Goal: Information Seeking & Learning: Learn about a topic

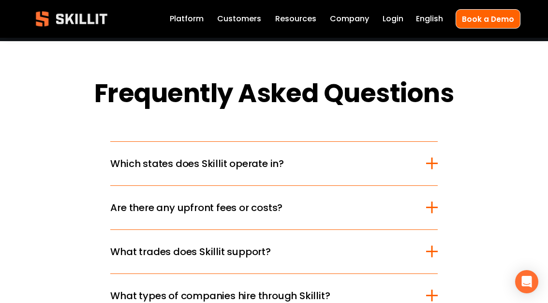
scroll to position [1502, 0]
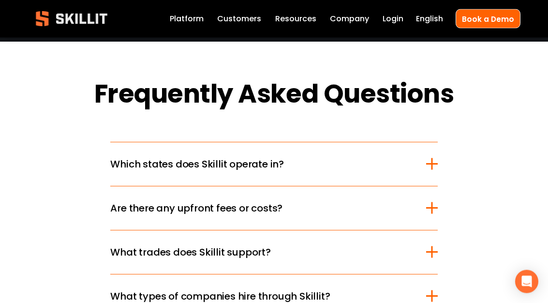
click at [436, 170] on div at bounding box center [432, 165] width 12 height 12
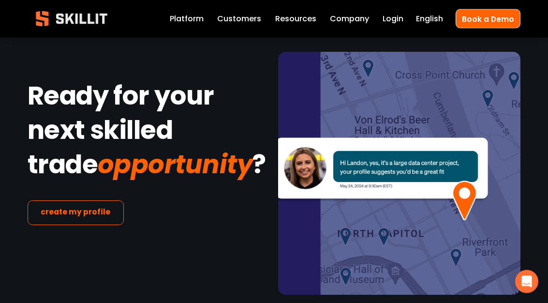
scroll to position [2324, 0]
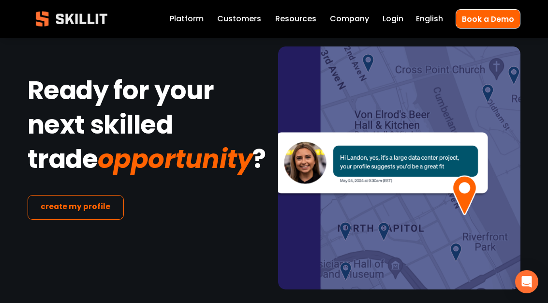
click at [239, 14] on link "Customers" at bounding box center [239, 18] width 44 height 13
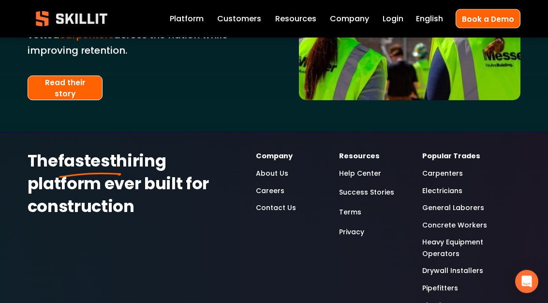
scroll to position [2474, 0]
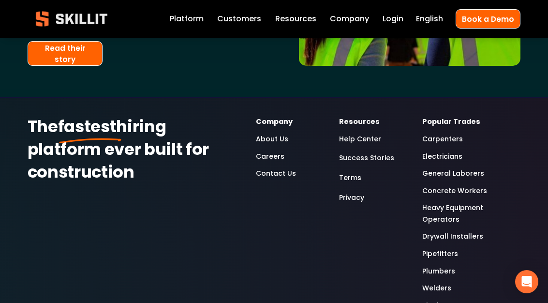
click at [271, 151] on link "Careers" at bounding box center [270, 157] width 29 height 12
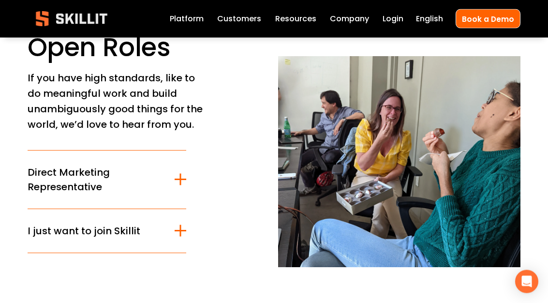
scroll to position [46, 0]
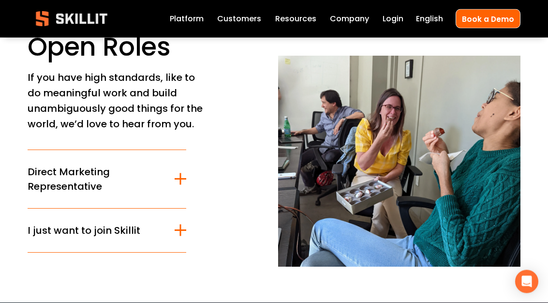
click at [97, 237] on span "I just want to join Skillit" at bounding box center [101, 230] width 147 height 15
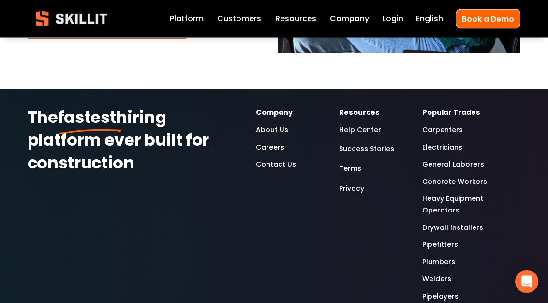
scroll to position [348, 0]
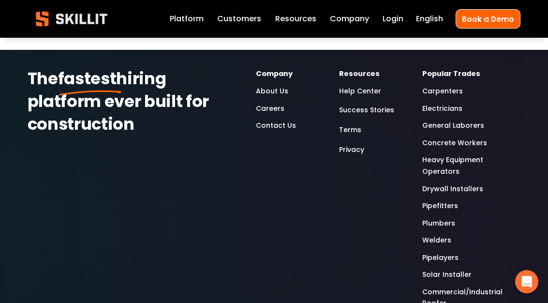
click at [292, 126] on link "Contact Us" at bounding box center [276, 126] width 40 height 12
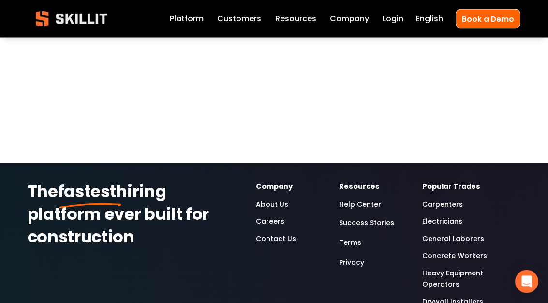
scroll to position [729, 0]
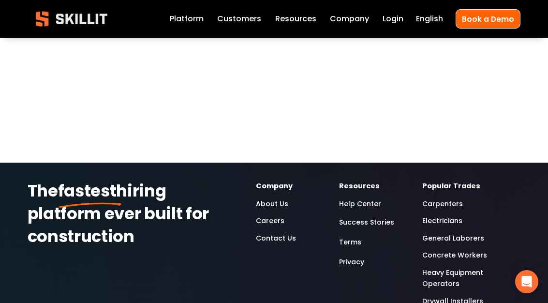
click at [264, 233] on link "Contact Us" at bounding box center [276, 239] width 40 height 12
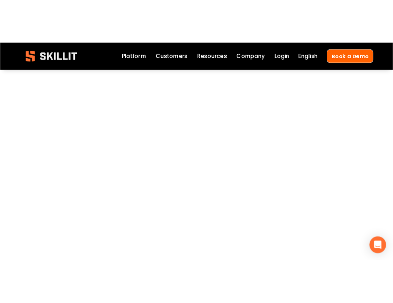
scroll to position [235, 0]
